Goal: Information Seeking & Learning: Learn about a topic

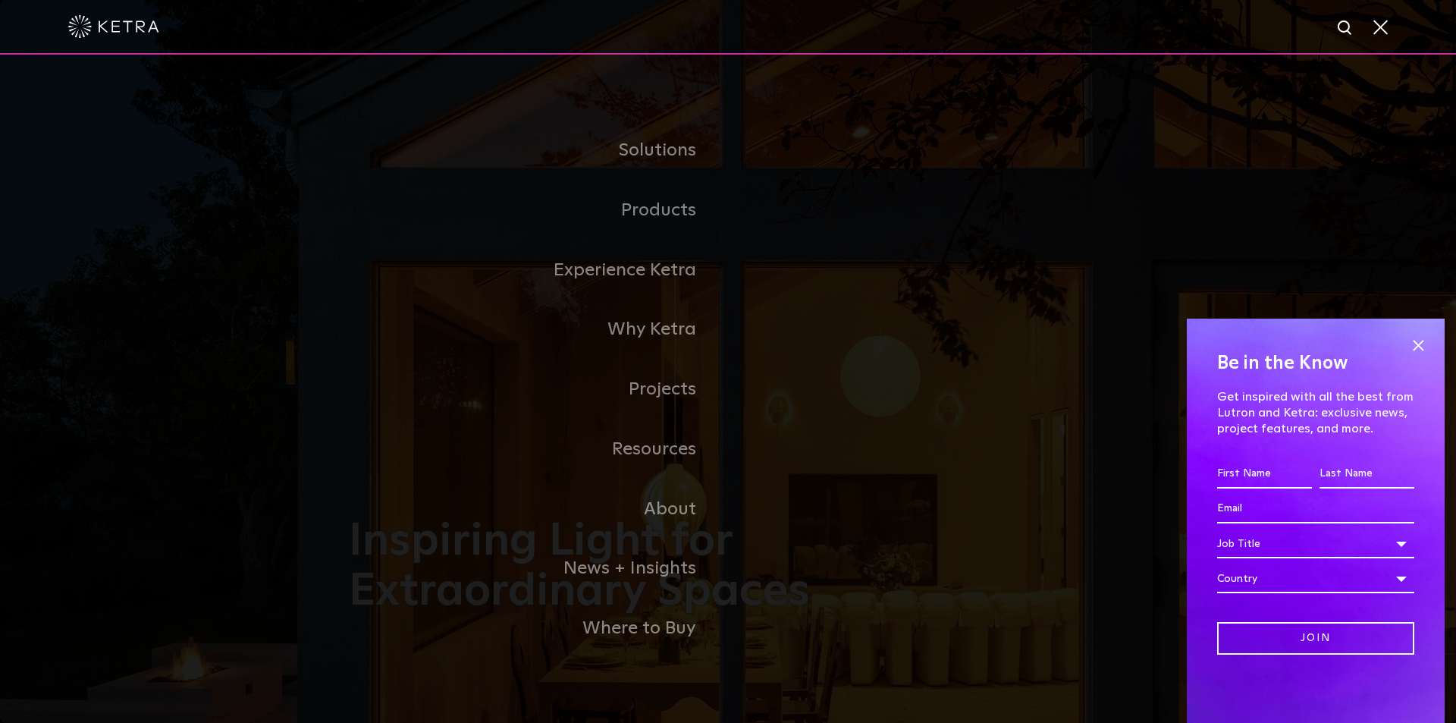
click at [0, 0] on link "Commercial Products" at bounding box center [0, 0] width 0 height 0
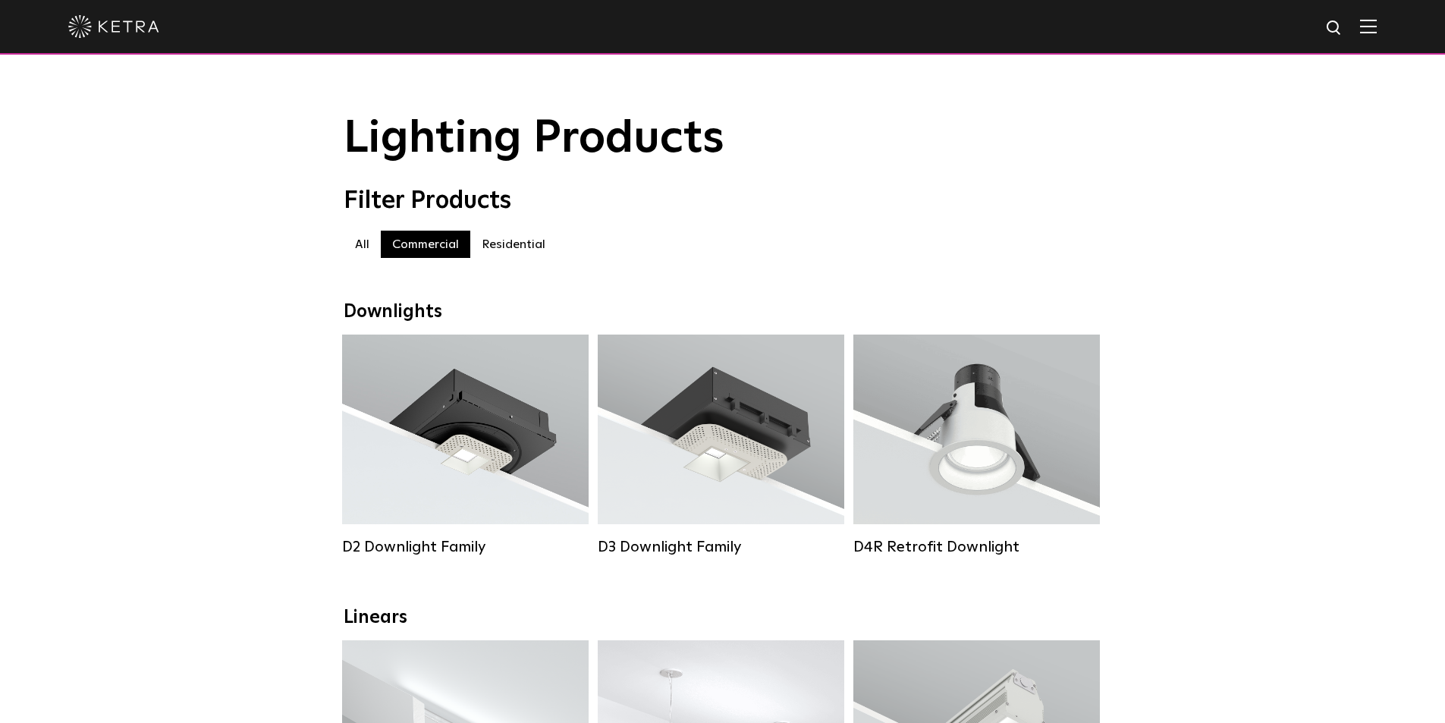
scroll to position [328, 0]
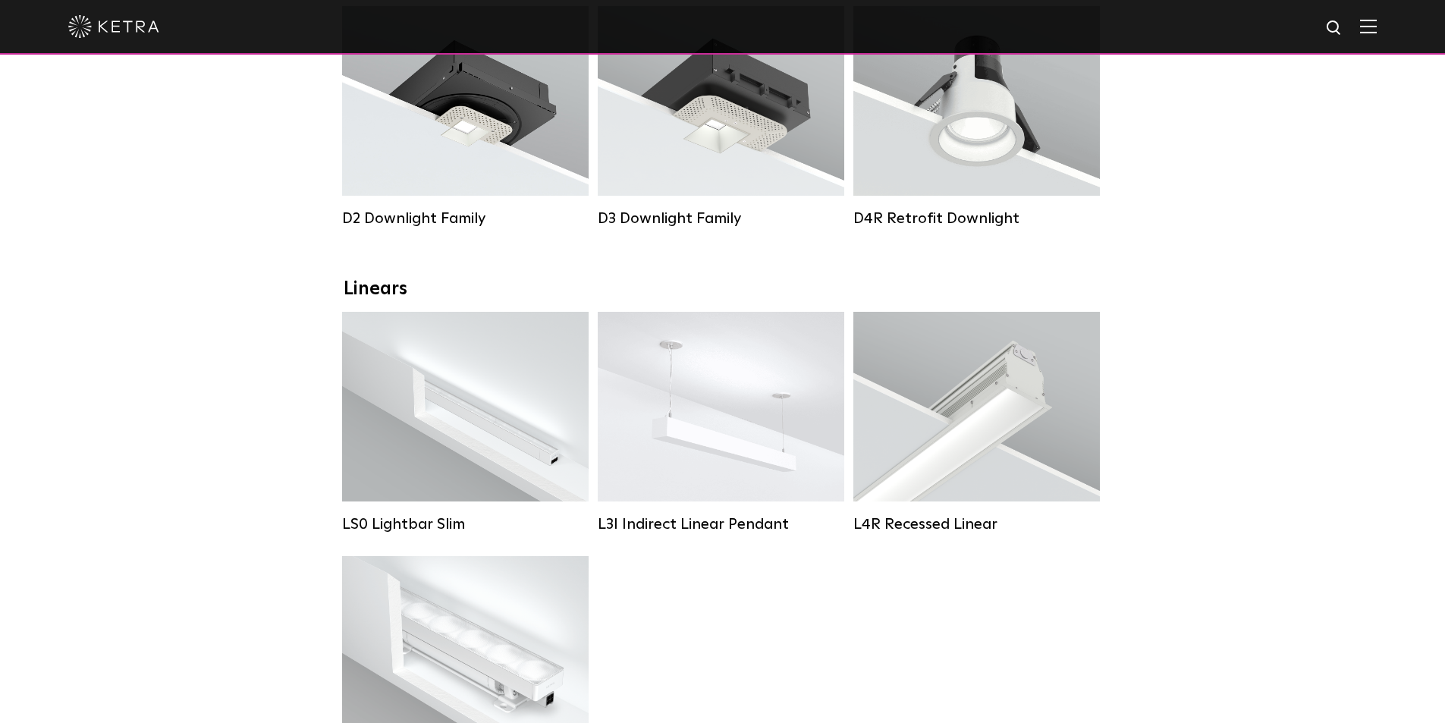
click at [981, 149] on div "Lumen Output: 800 Colors: White / Black Beam Angles: 15° / 25° / 40° / 60° Watt…" at bounding box center [977, 101] width 187 height 96
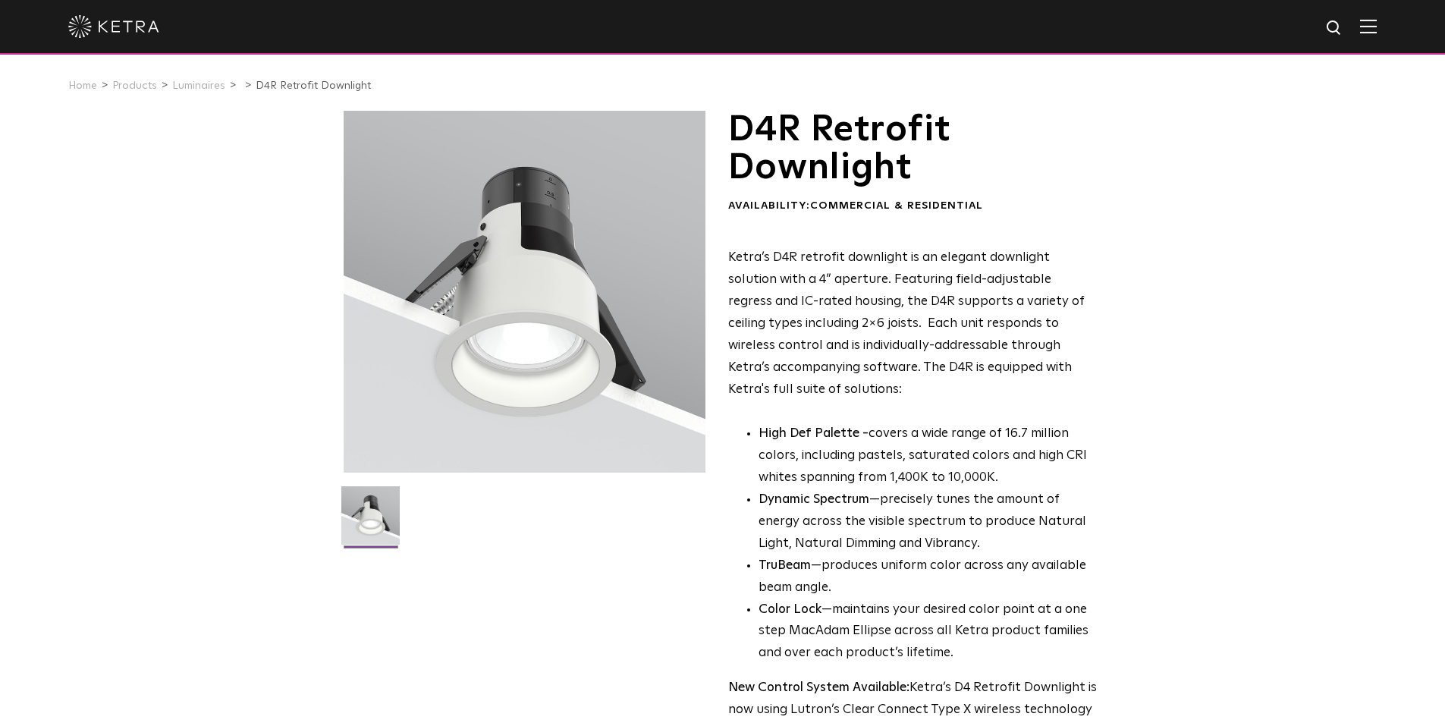
scroll to position [328, 0]
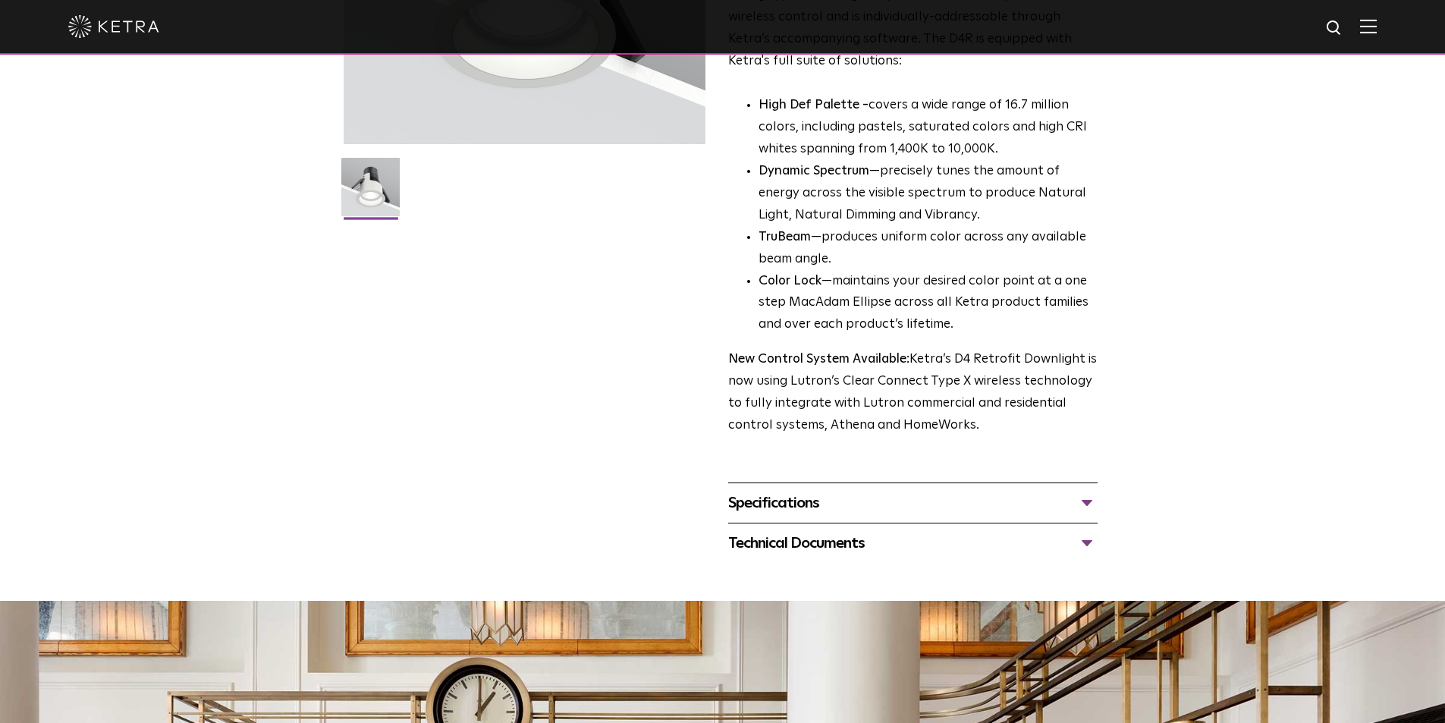
click at [1070, 516] on div "Specifications LUMEN OUTPUTS 800 Beam Angles 15, 25, 40, 60, 90 CONTROL Lutron …" at bounding box center [912, 502] width 369 height 40
click at [1087, 502] on div "Specifications" at bounding box center [912, 503] width 369 height 24
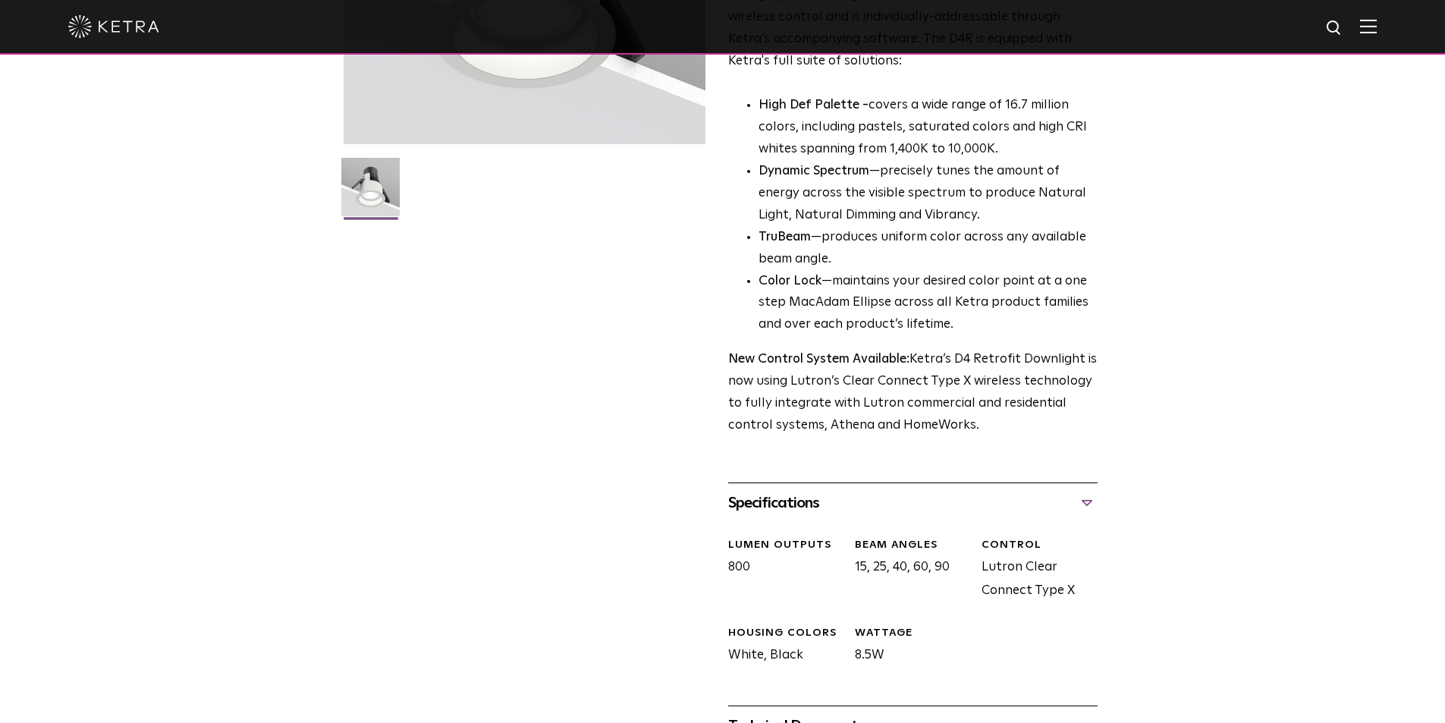
scroll to position [657, 0]
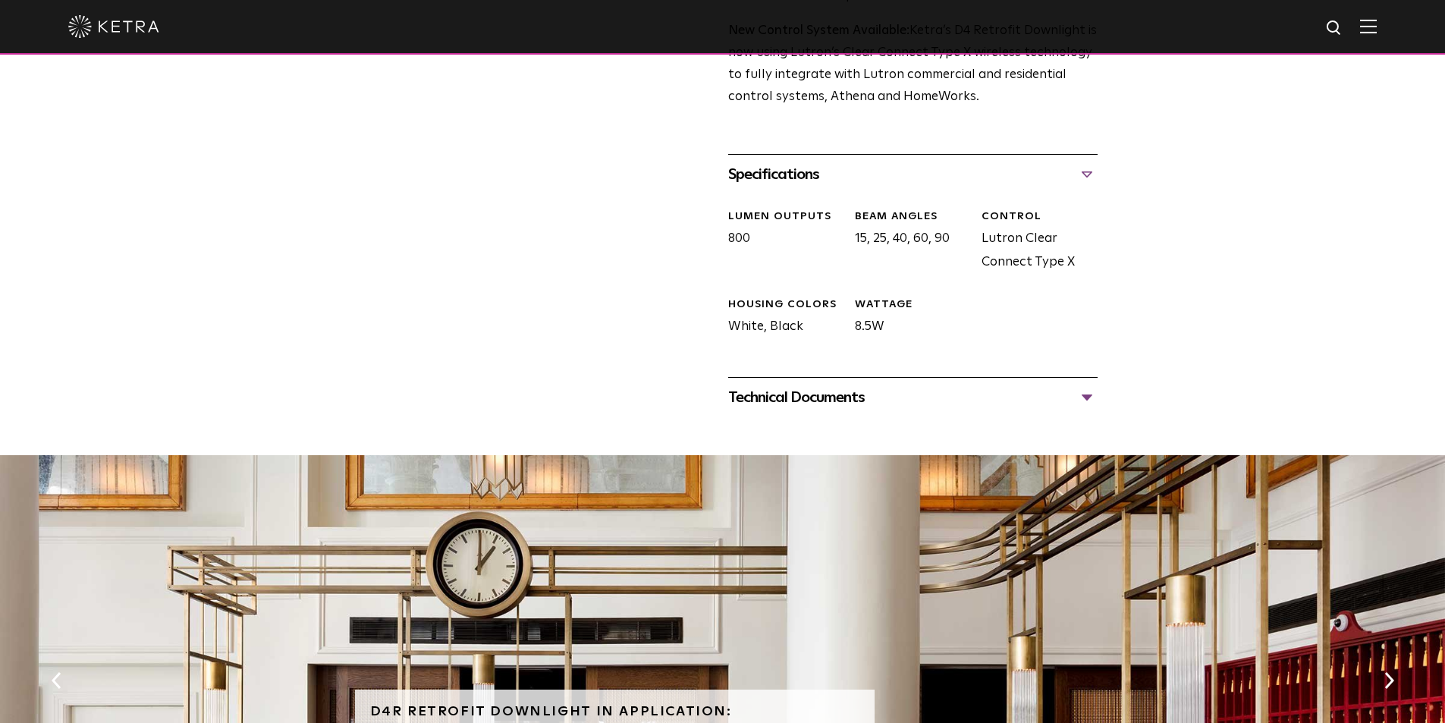
click at [1084, 398] on div "Technical Documents" at bounding box center [912, 397] width 369 height 24
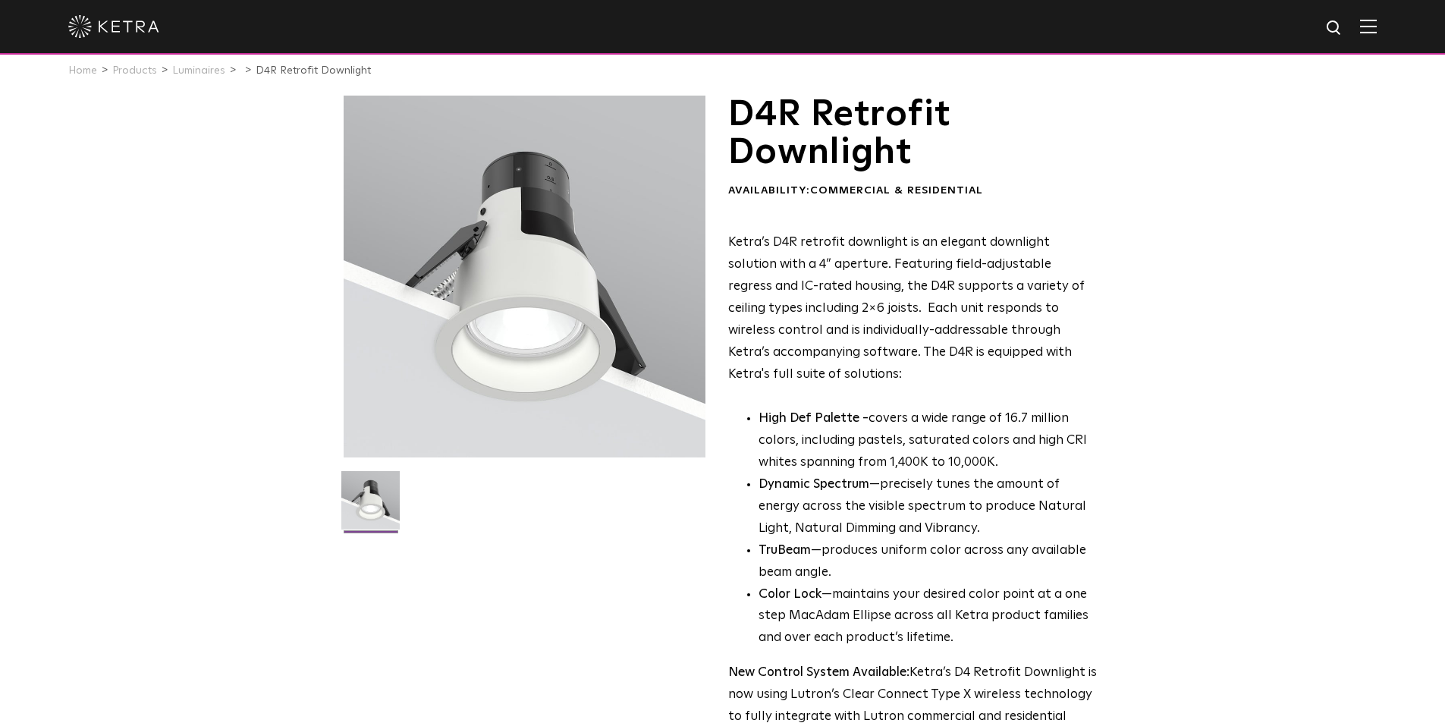
scroll to position [0, 0]
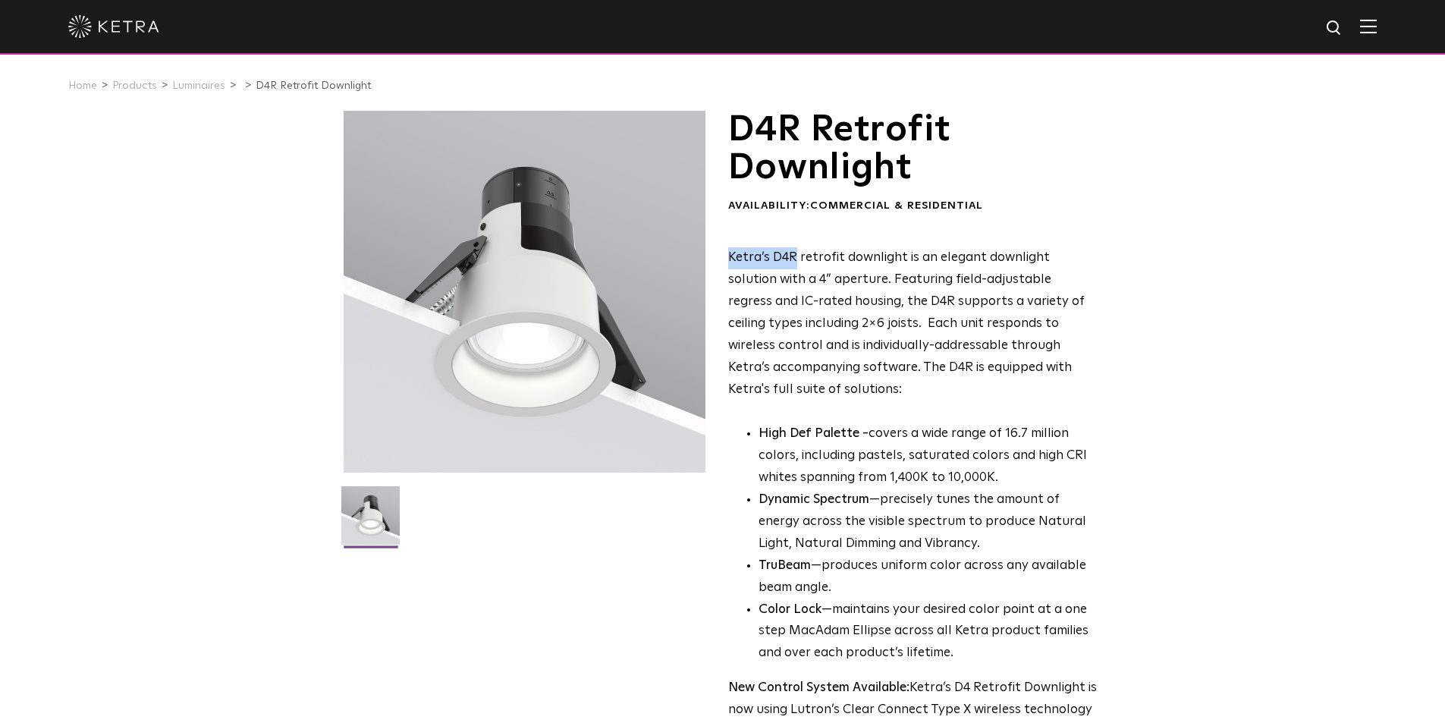
drag, startPoint x: 730, startPoint y: 256, endPoint x: 789, endPoint y: 259, distance: 59.2
click at [793, 259] on p "Ketra’s D4R retrofit downlight is an elegant downlight solution with a 4” apert…" at bounding box center [912, 323] width 369 height 153
